Goal: Find specific page/section: Find specific page/section

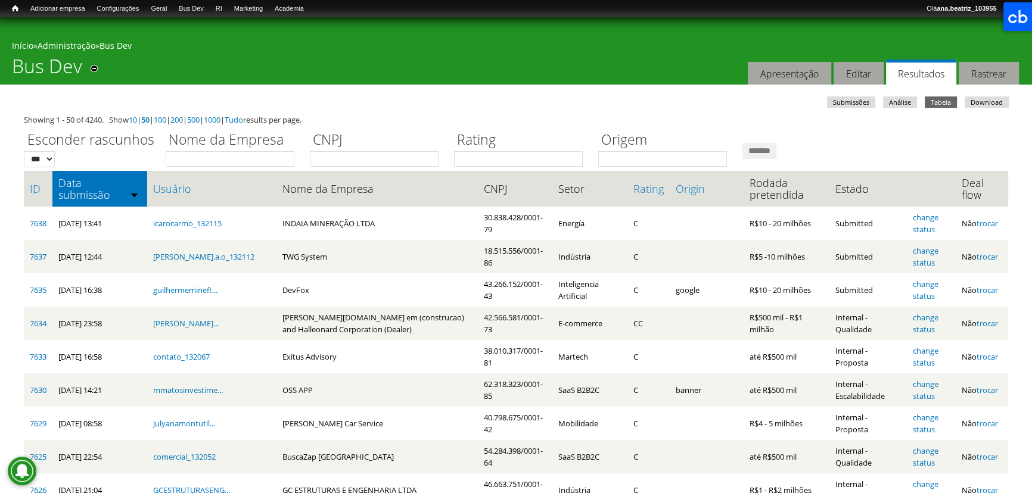
click at [542, 73] on div "Você está aqui Início » Administração » Bus Dev Bus Dev Remover dos atalhos Aba…" at bounding box center [516, 50] width 1032 height 67
